Goal: Task Accomplishment & Management: Manage account settings

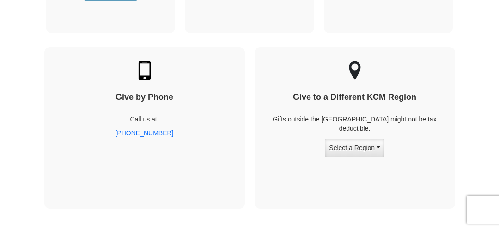
scroll to position [1348, 0]
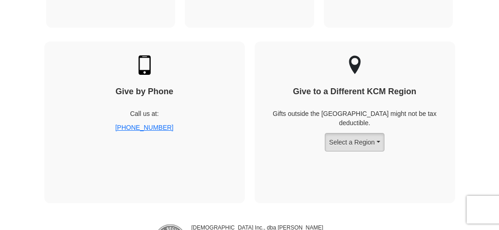
click at [348, 133] on button "Select a Region" at bounding box center [354, 142] width 59 height 18
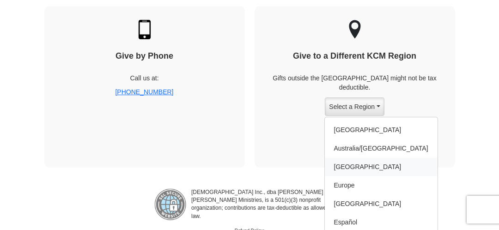
scroll to position [1440, 0]
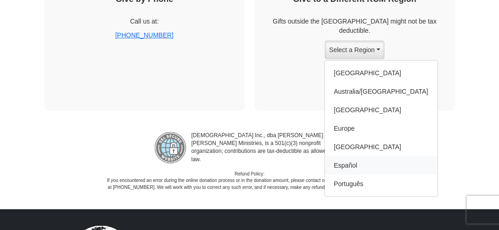
click at [350, 156] on link "Español" at bounding box center [381, 165] width 113 height 18
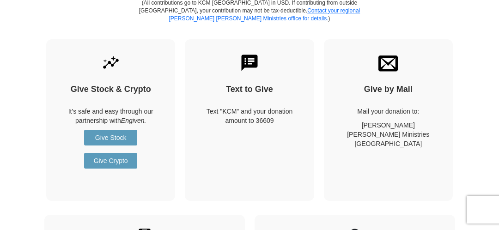
scroll to position [1302, 0]
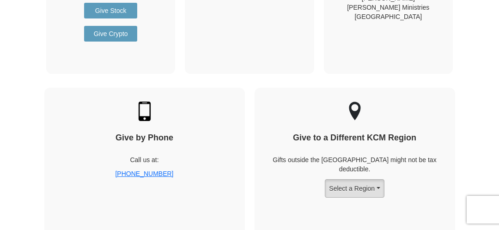
click at [381, 179] on button "Select a Region" at bounding box center [354, 188] width 59 height 18
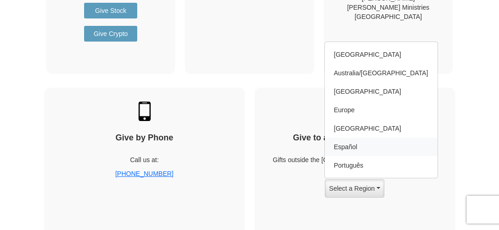
click at [351, 138] on link "Español" at bounding box center [381, 147] width 113 height 18
